Goal: Navigation & Orientation: Find specific page/section

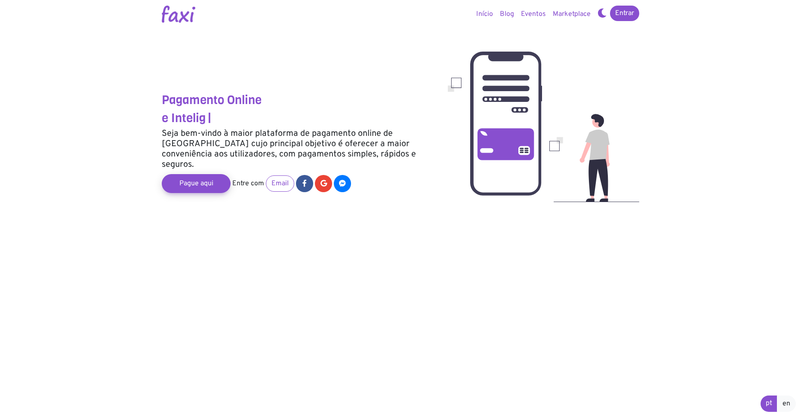
click at [530, 13] on link "Eventos" at bounding box center [533, 14] width 32 height 17
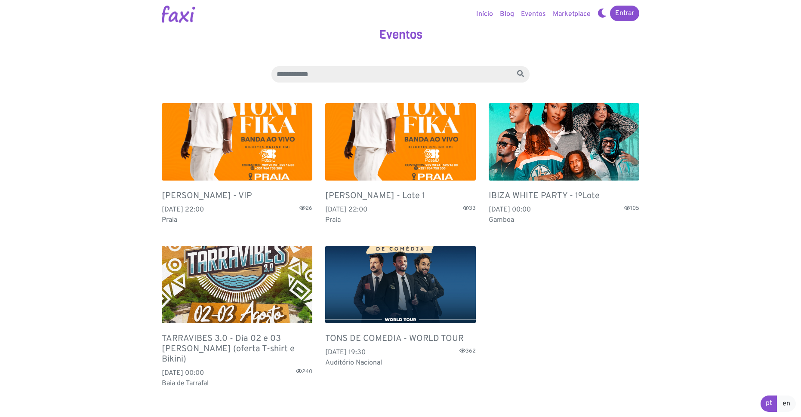
click at [507, 15] on link "Blog" at bounding box center [506, 14] width 21 height 17
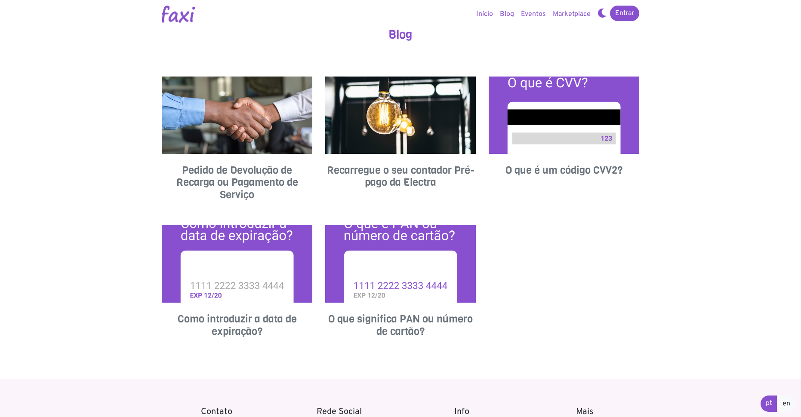
click at [482, 14] on link "Início" at bounding box center [485, 14] width 24 height 17
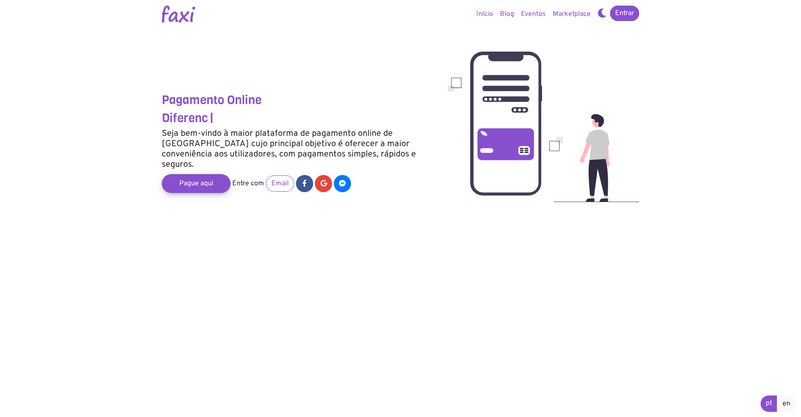
click at [562, 16] on link "Marketplace" at bounding box center [571, 14] width 45 height 17
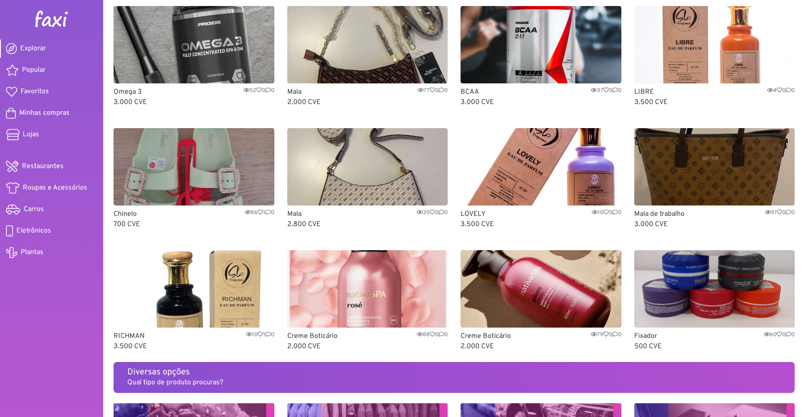
scroll to position [189, 0]
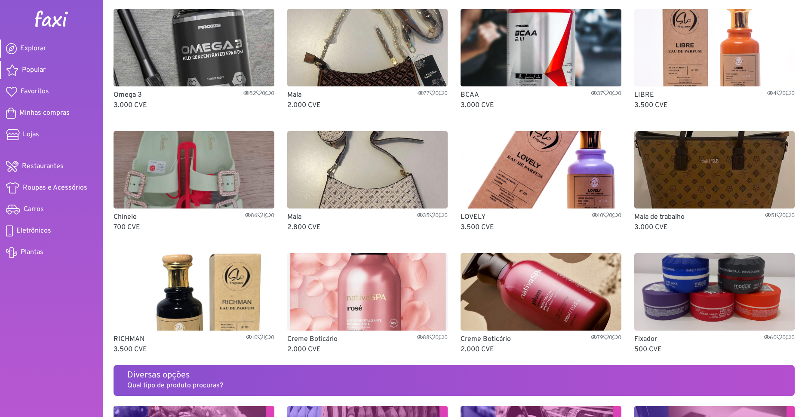
click at [29, 68] on span "Popular" at bounding box center [34, 70] width 24 height 10
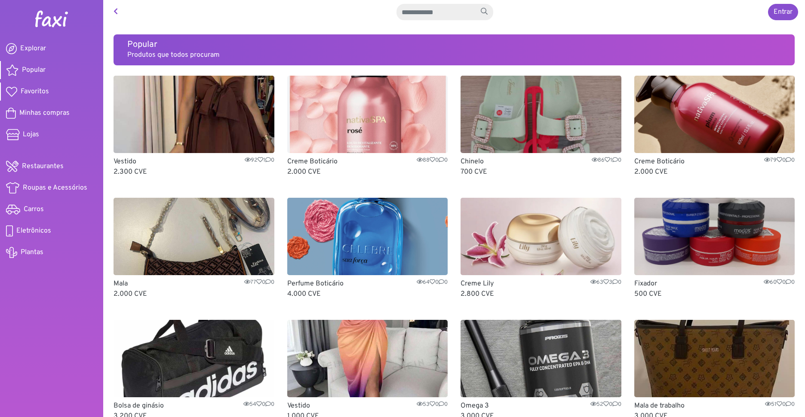
click at [25, 92] on span "Favoritos" at bounding box center [35, 91] width 28 height 10
